Goal: Obtain resource: Download file/media

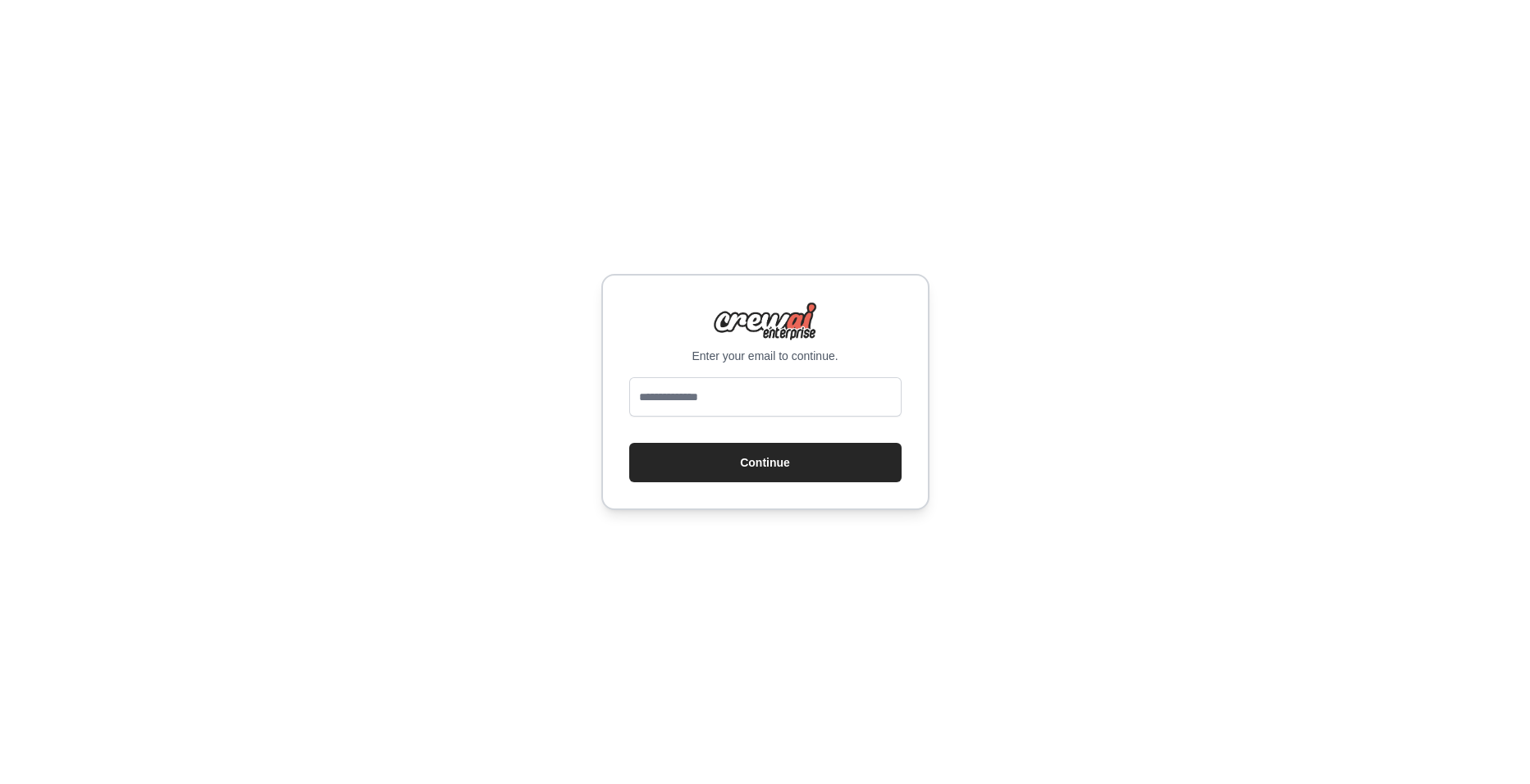
type input "**********"
click at [766, 475] on button "Continue" at bounding box center [765, 463] width 272 height 40
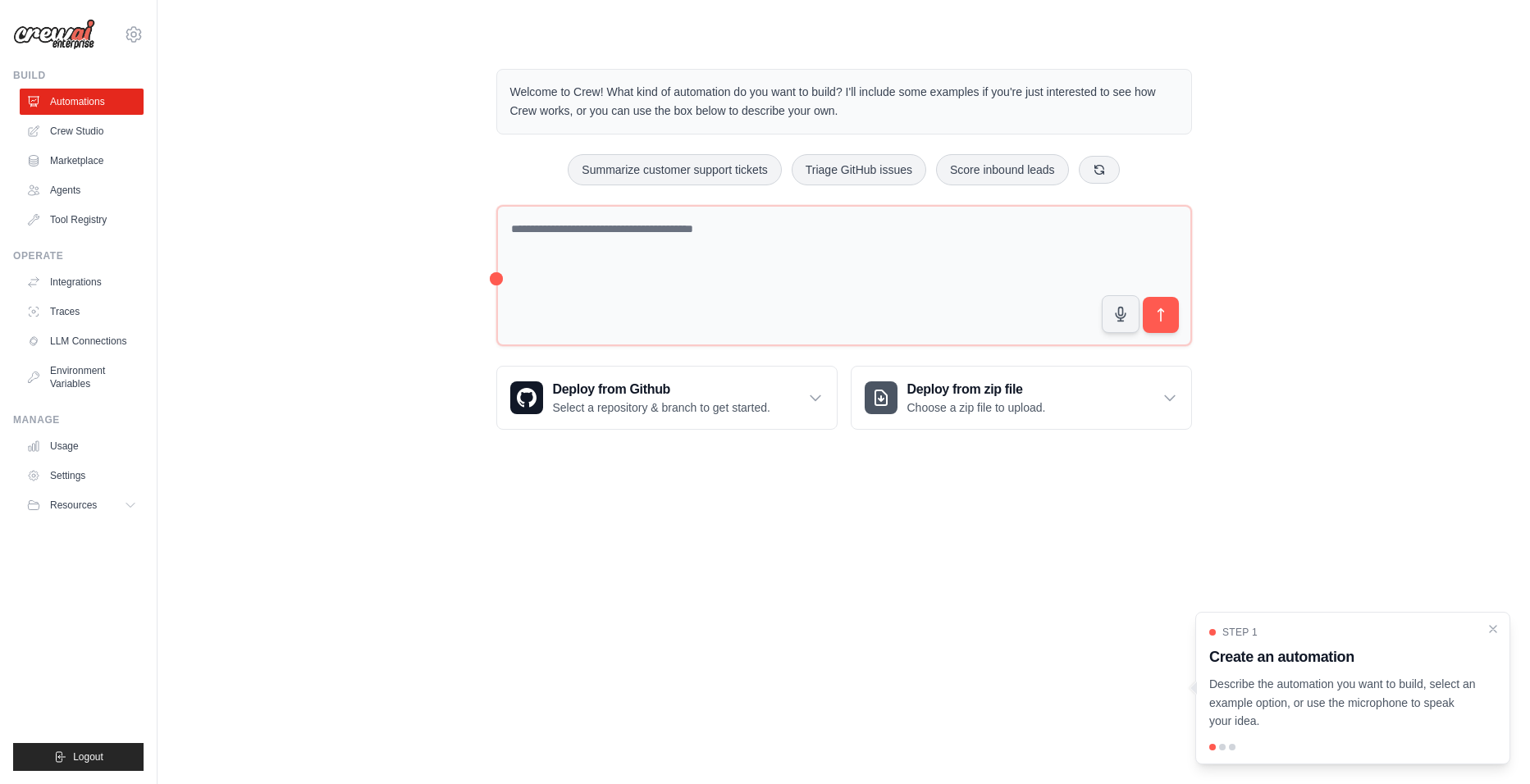
click at [298, 198] on div "Welcome to Crew! What kind of automation do you want to build? I'll include som…" at bounding box center [844, 249] width 1320 height 413
click at [78, 186] on link "Agents" at bounding box center [83, 191] width 124 height 26
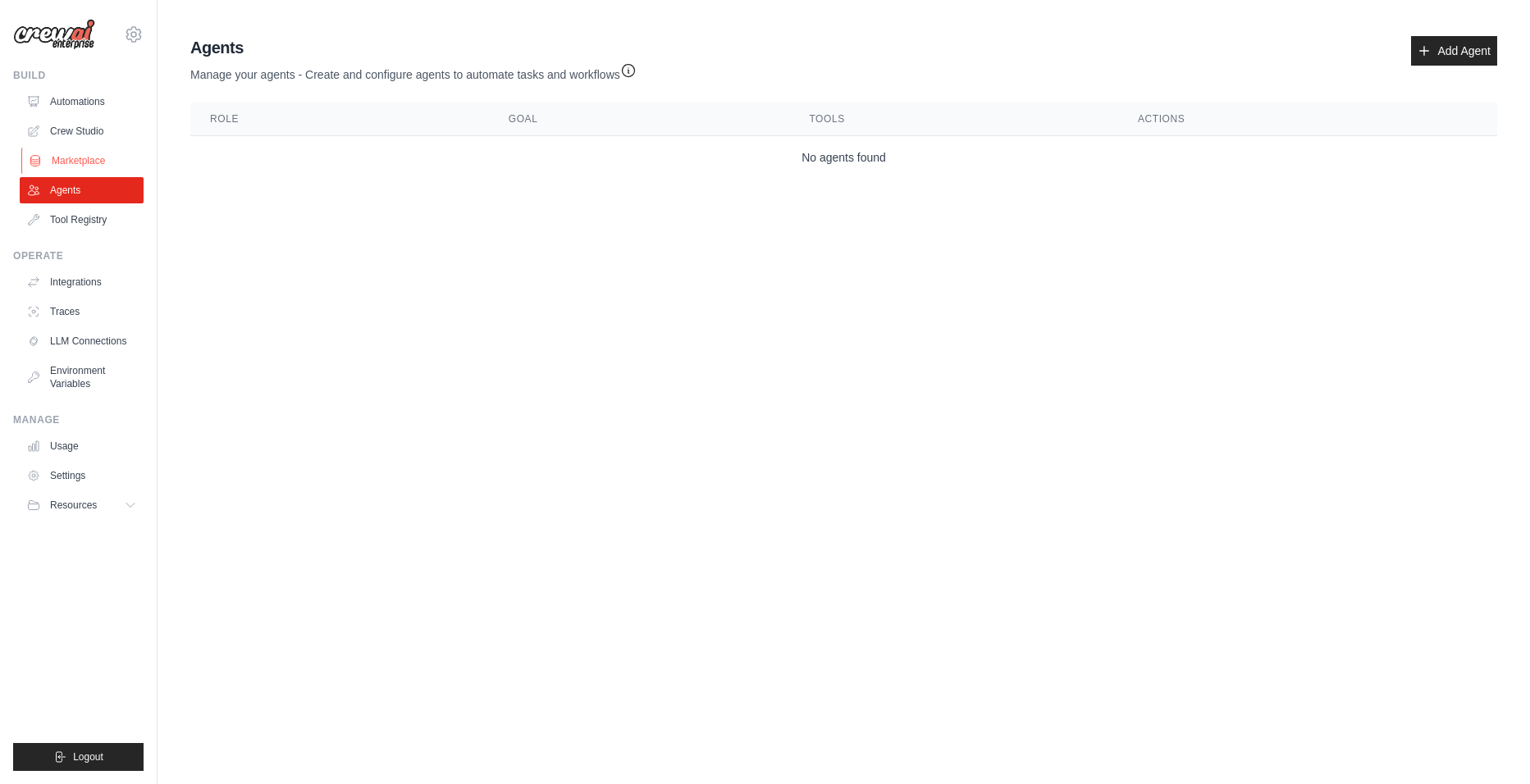
click at [88, 159] on link "Marketplace" at bounding box center [83, 161] width 124 height 26
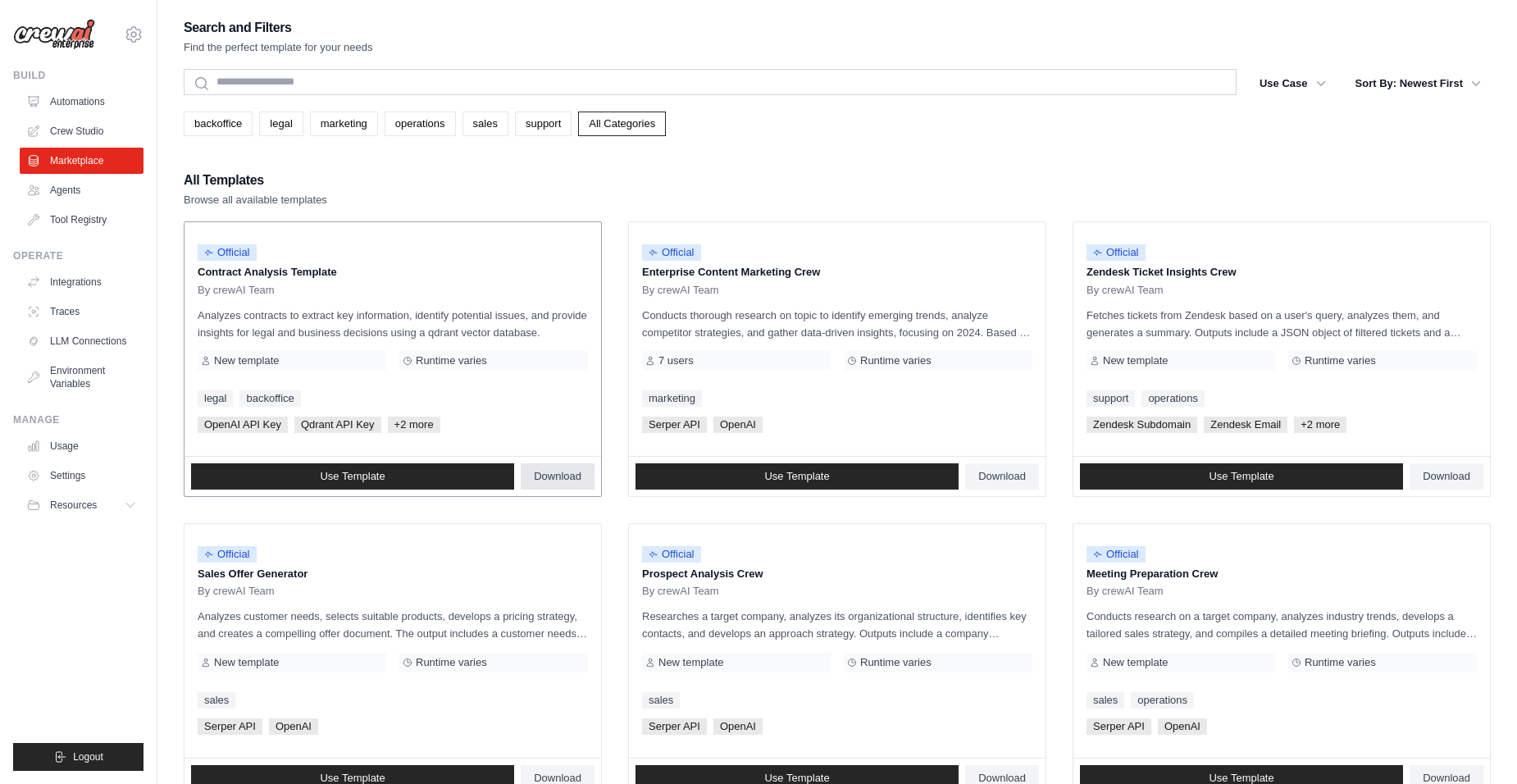
click at [547, 477] on span "Download" at bounding box center [558, 476] width 48 height 13
